Goal: Find specific page/section: Find specific page/section

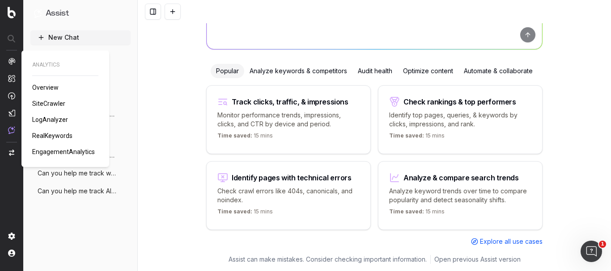
click at [42, 119] on span "LogAnalyzer" at bounding box center [50, 119] width 36 height 7
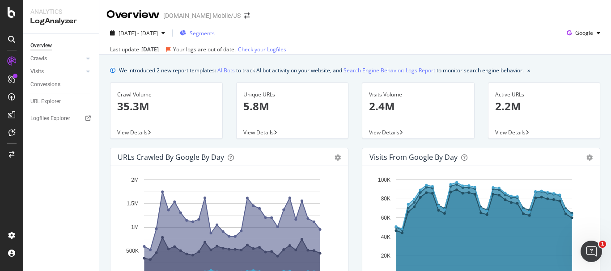
click at [215, 34] on span "Segments" at bounding box center [202, 34] width 25 height 8
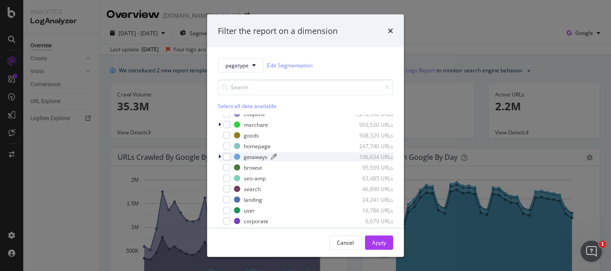
scroll to position [39, 0]
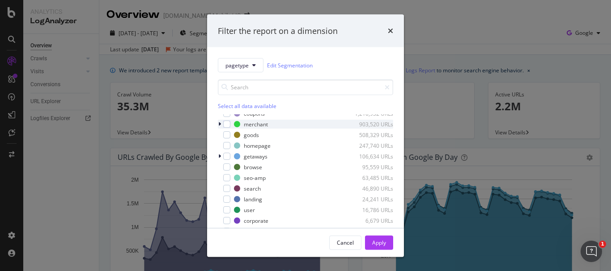
click at [221, 124] on icon "modal" at bounding box center [219, 124] width 3 height 5
click at [221, 124] on icon "modal" at bounding box center [220, 124] width 4 height 5
click at [218, 123] on icon "modal" at bounding box center [219, 124] width 3 height 5
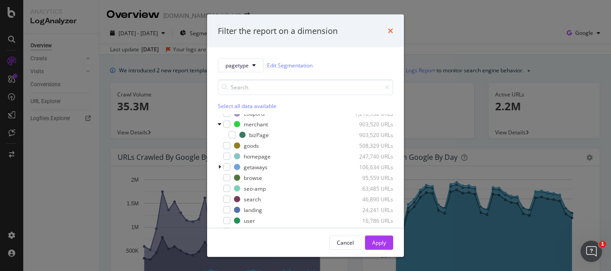
click at [392, 31] on icon "times" at bounding box center [390, 30] width 5 height 7
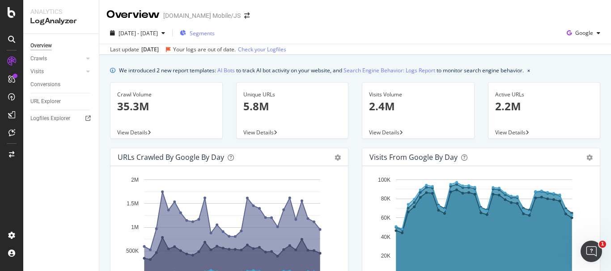
click at [215, 37] on span "Segments" at bounding box center [202, 34] width 25 height 8
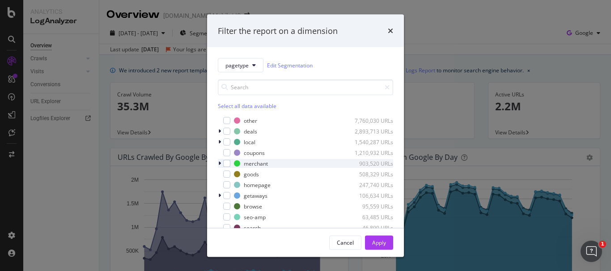
click at [220, 163] on icon "modal" at bounding box center [219, 163] width 3 height 5
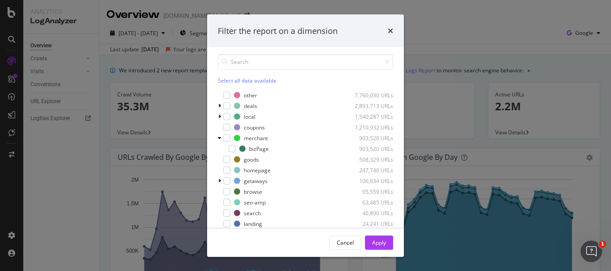
scroll to position [45, 0]
